Goal: Transaction & Acquisition: Purchase product/service

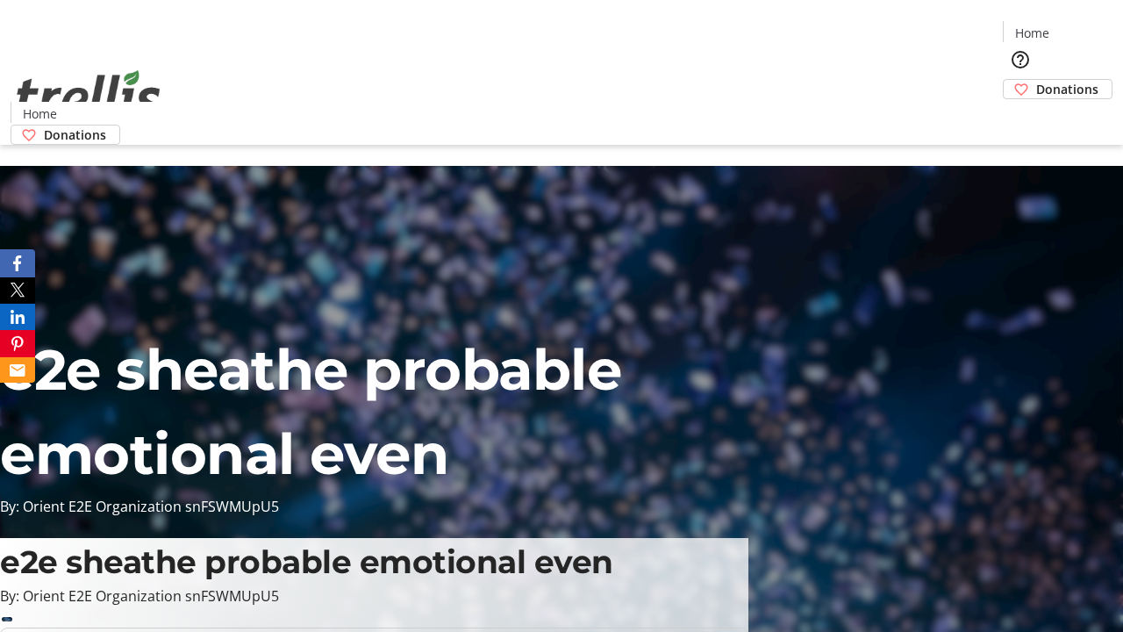
click at [1036, 80] on span "Donations" at bounding box center [1067, 89] width 62 height 18
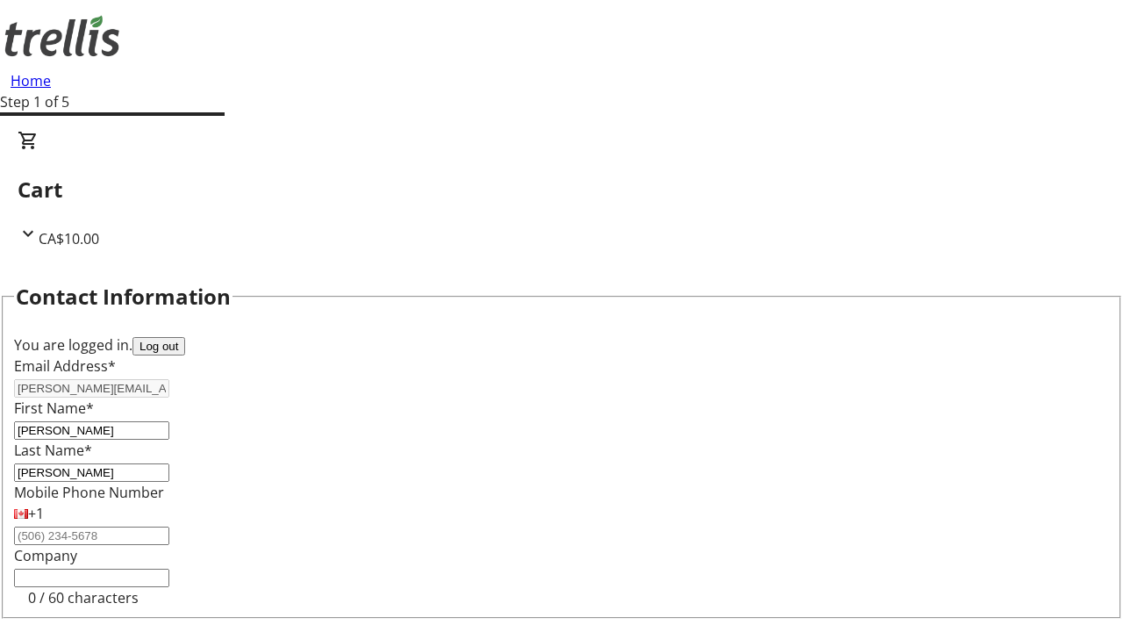
scroll to position [235, 0]
select select "BC"
select select "CA"
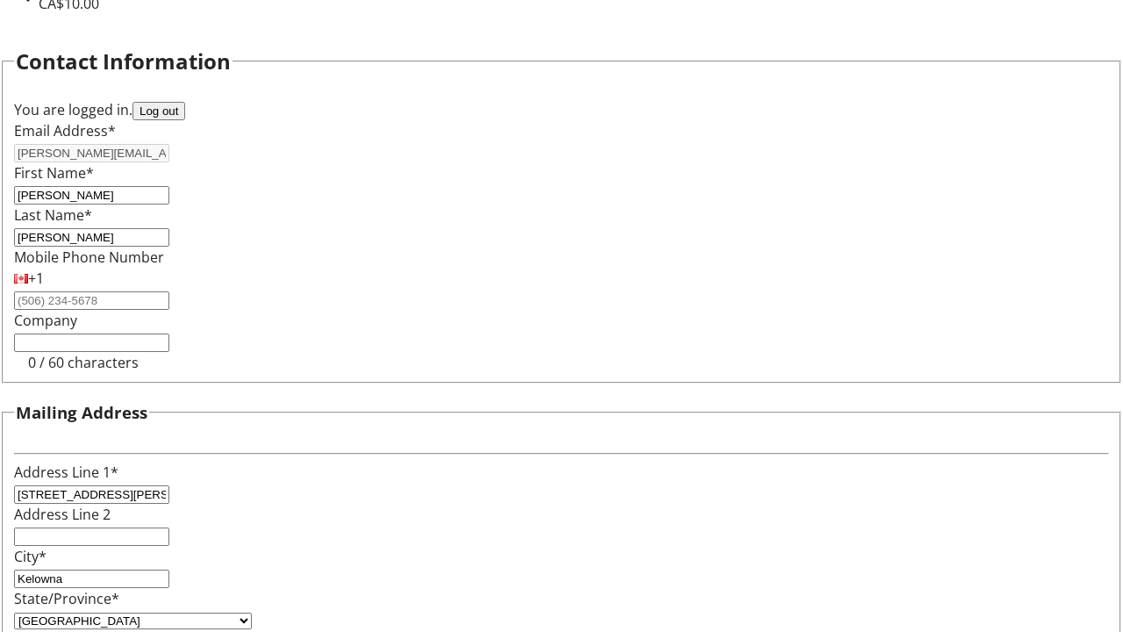
type input "V1Y 0C2"
